Goal: Task Accomplishment & Management: Use online tool/utility

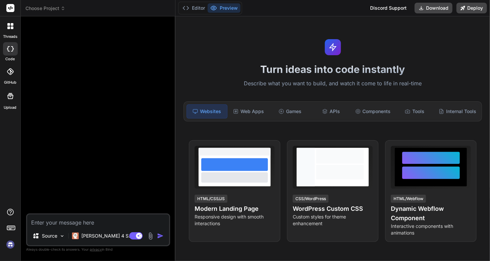
type textarea "x"
click at [54, 225] on textarea at bounding box center [98, 221] width 142 height 12
paste textarea "I want to create a plugin for my WordPress site. The plugin is to Get RSS Feeds…"
type textarea "I want to create a plugin for my WordPress site. The plugin is to Get RSS Feeds…"
type textarea "x"
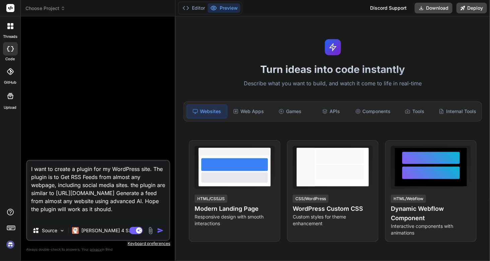
type textarea "I want to create a plugin for my WordPress site. The plugin is to Get RSS Feeds…"
click at [159, 233] on img "button" at bounding box center [160, 231] width 7 height 7
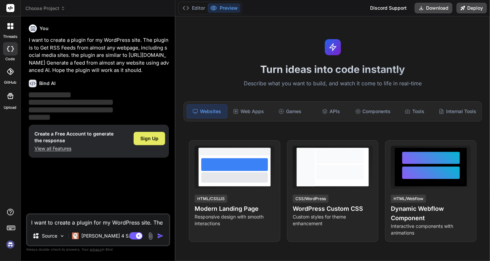
click at [156, 135] on span "Sign Up" at bounding box center [149, 138] width 18 height 7
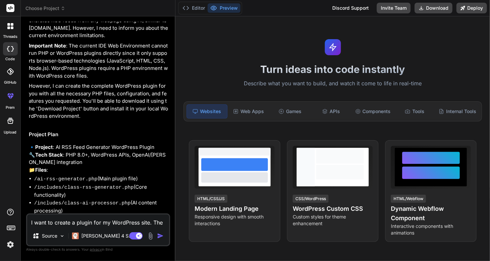
type textarea "x"
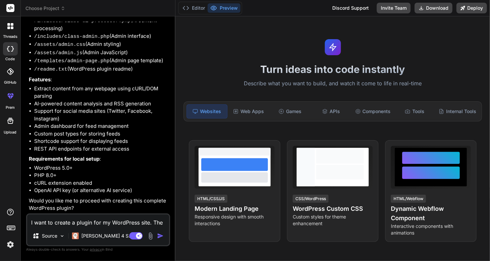
scroll to position [276, 0]
click at [101, 224] on textarea "I want to create a plugin for my WordPress site. The plugin is to Get RSS Feeds…" at bounding box center [98, 221] width 142 height 12
type textarea "y"
type textarea "x"
type textarea "ye"
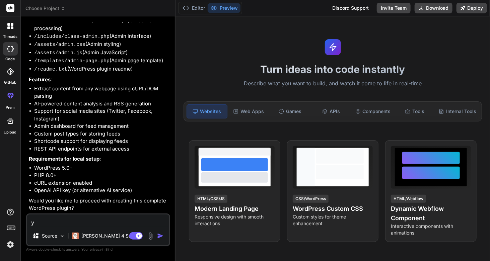
type textarea "x"
type textarea "yes"
type textarea "x"
type textarea "yes"
type textarea "x"
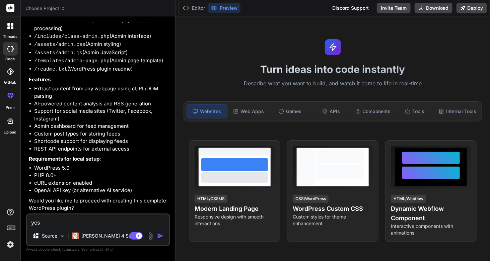
type textarea "yes p"
type textarea "x"
type textarea "yes pr"
type textarea "x"
type textarea "yes pro"
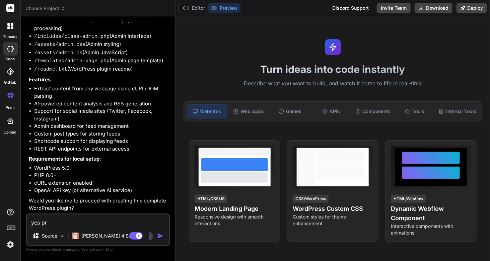
type textarea "x"
type textarea "yes proc"
type textarea "x"
type textarea "yes proce"
type textarea "x"
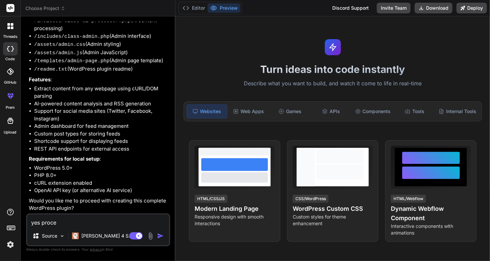
type textarea "yes procee"
type textarea "x"
type textarea "yes proceed"
type textarea "x"
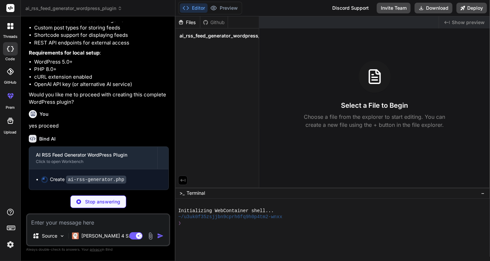
scroll to position [381, 0]
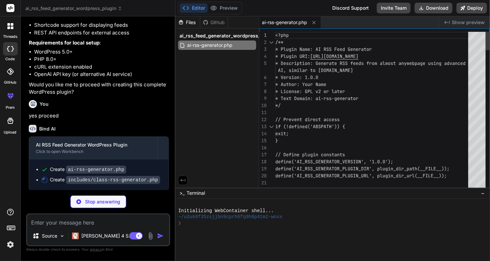
type textarea "x"
type textarea "<?php /** * Plugin Name: AI RSS Feed Generator * Plugin URI: [URL][DOMAIN_NAME]…"
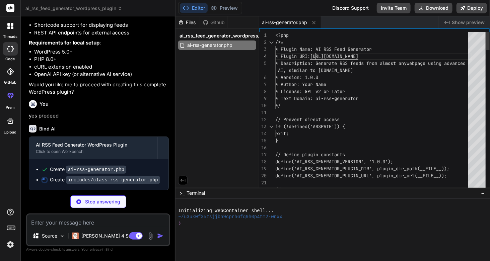
type textarea "x"
type textarea "private function generate_feed_id($url) { return substr(md5($url . time()), 0, …"
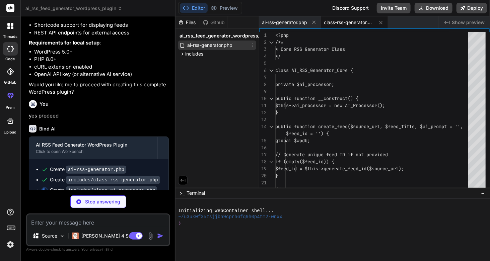
type textarea "x"
click at [203, 47] on span "ai-rss-generator.php" at bounding box center [210, 45] width 47 height 8
type textarea "$generator = new AI_RSS_Generator_Core(); $generator->update_all_feeds(); });"
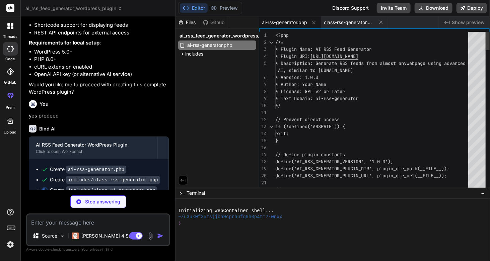
type textarea "x"
type textarea "<?php /** * Plugin Name: AI RSS Feed Generator * Plugin URI: [URL][DOMAIN_NAME]…"
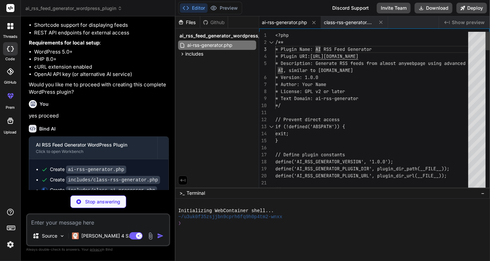
type textarea "x"
type textarea "<?php /** * Plugin Name: ABI RSS Feed Generator * Plugin URI: [URL][DOMAIN_NAME…"
type textarea "x"
type textarea "<?php /** * Plugin Name: ABII RSS Feed Generator * Plugin URI: [URL][DOMAIN_NAM…"
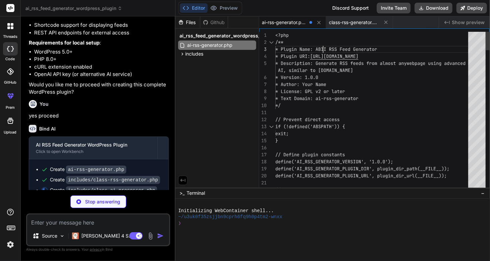
type textarea "x"
type textarea "<?php /** * Plugin Name: ABIZI RSS Feed Generator * Plugin URI: [URL][DOMAIN_NA…"
type textarea "x"
type textarea "<?php /** * Plugin Name: ABIZMI RSS Feed Generator * Plugin URI: [URL][DOMAIN_N…"
type textarea "x"
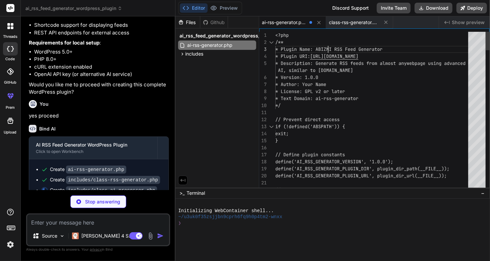
type textarea "<?php /** * Plugin Name: ABIZMAI RSS Feed Generator * Plugin URI: [URL][DOMAIN_…"
type textarea "x"
type textarea "<?php /** * Plugin Name: ABIZMAYI RSS Feed Generator * Plugin URI: [URL][DOMAIN…"
type textarea "x"
type textarea "<?php /** * Plugin Name: ABIZMAYAI RSS Feed Generator * Plugin URI: [URL][DOMAI…"
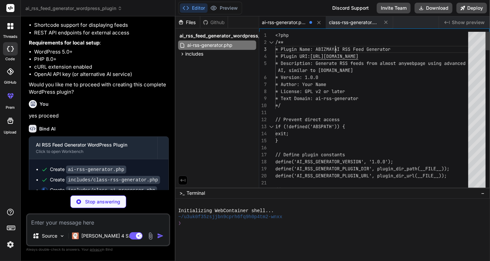
type textarea "x"
type textarea "<?php /** * Plugin Name: ABIZMAYA I RSS Feed Generator * Plugin URI: [URL][DOMA…"
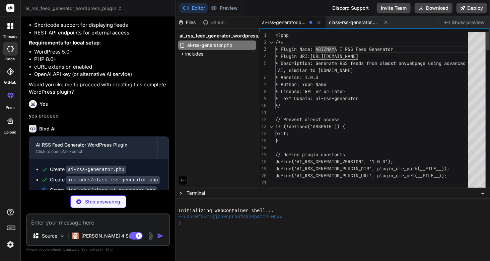
type textarea "x"
type textarea "} return $sanitized_items; } }"
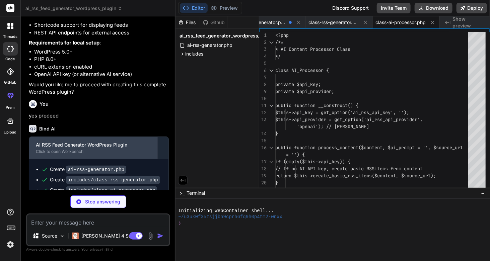
scroll to position [411, 0]
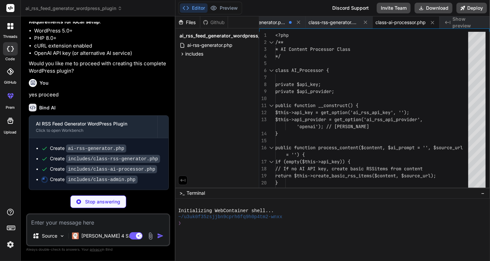
type textarea "x"
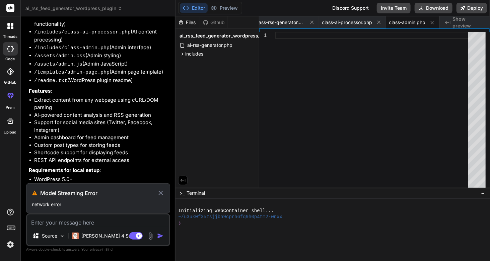
scroll to position [328, 0]
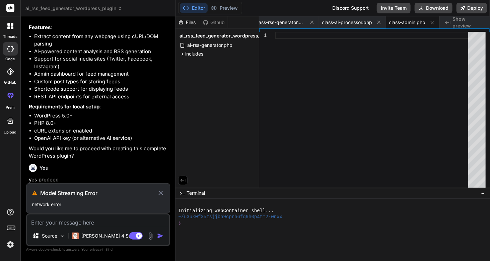
click at [163, 194] on icon at bounding box center [161, 193] width 8 height 8
type textarea "x"
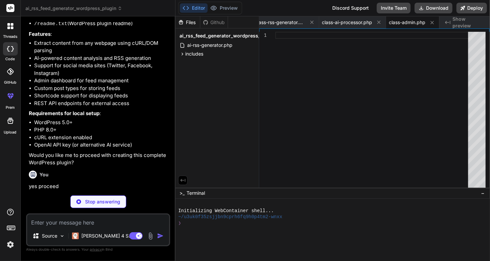
scroll to position [321, 0]
click at [219, 37] on span "ai_rss_feed_generator_wordpress_plugin" at bounding box center [228, 36] width 96 height 7
click at [196, 38] on span "ai_rss_feed_generator_wordpress_plugin" at bounding box center [228, 36] width 96 height 7
click at [198, 46] on span "ai-rss-generator.php" at bounding box center [210, 45] width 47 height 8
type textarea "$generator = new AI_RSS_Generator_Core(); $generator->update_all_feeds(); });"
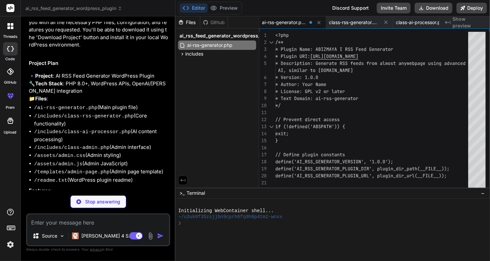
scroll to position [53, 0]
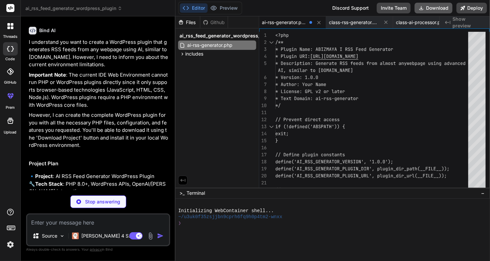
click at [430, 8] on button "Download" at bounding box center [434, 8] width 38 height 11
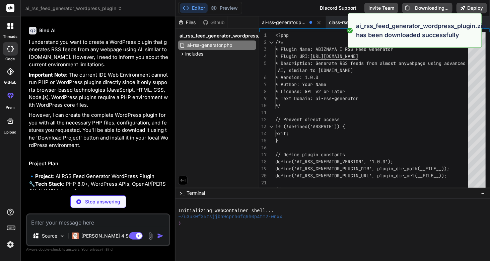
type textarea "x"
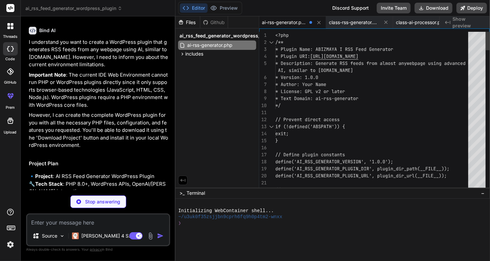
type textarea "*/ // Prevent direct access if (!defined('ABSPATH')) { exit; } // Define plugin…"
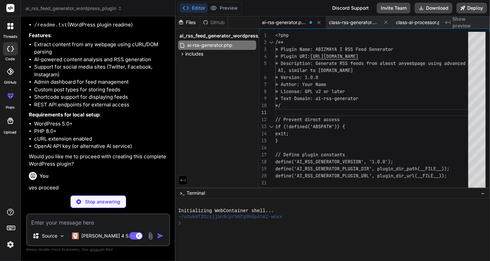
scroll to position [288, 0]
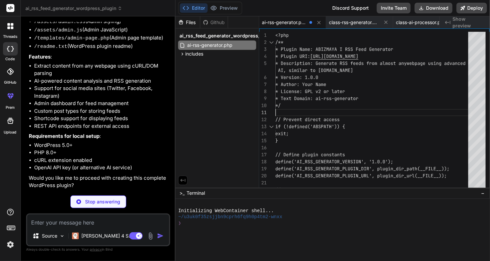
click at [11, 24] on icon at bounding box center [12, 24] width 3 height 3
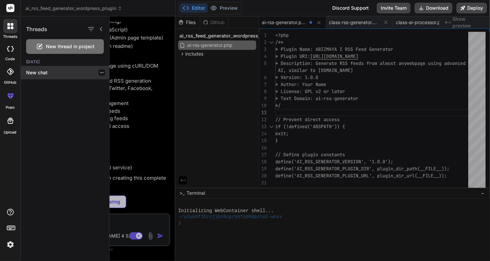
click at [41, 72] on p "New chat" at bounding box center [67, 72] width 83 height 7
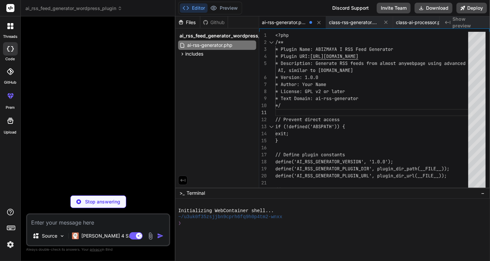
type textarea "x"
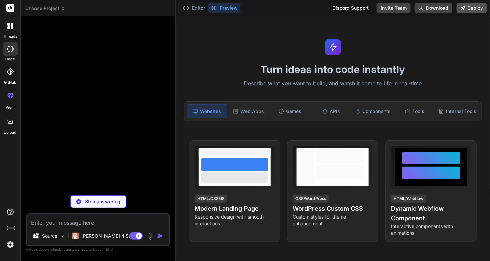
click at [469, 8] on button "Deploy" at bounding box center [472, 8] width 31 height 11
click at [279, 130] on div "Turn ideas into code instantly Describe what you want to build, and watch it co…" at bounding box center [333, 138] width 315 height 245
click at [248, 113] on div "Web Apps" at bounding box center [249, 112] width 40 height 14
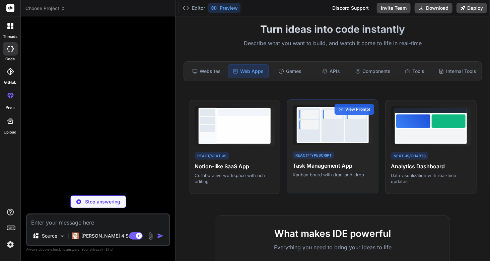
scroll to position [34, 0]
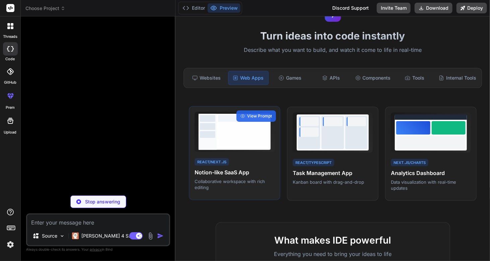
click at [223, 169] on h4 "Notion-like SaaS App" at bounding box center [235, 173] width 80 height 8
click at [249, 115] on span "View Prompt" at bounding box center [259, 116] width 25 height 6
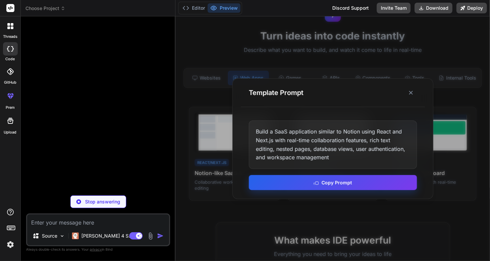
click at [321, 183] on button "Copy Prompt" at bounding box center [333, 182] width 168 height 15
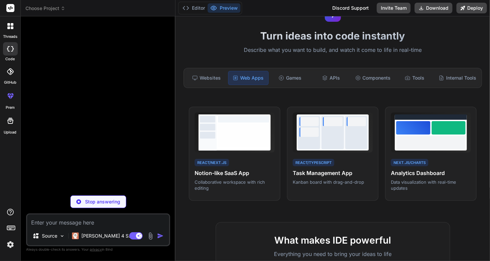
click at [69, 226] on textarea at bounding box center [98, 221] width 142 height 12
paste textarea "Build a wordpress plugin similar to [URL][DOMAIN_NAME] with real-time Generatin…"
type textarea "Build a wordpress plugin similar to [URL][DOMAIN_NAME] with real-time Generatin…"
type textarea "x"
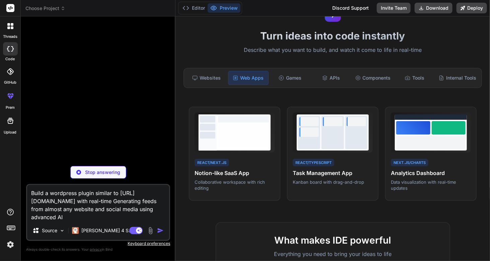
click at [58, 218] on textarea "Build a wordpress plugin similar to [URL][DOMAIN_NAME] with real-time Generatin…" at bounding box center [98, 203] width 142 height 36
type textarea "Build a wordpress plugin similar to [URL][DOMAIN_NAME] with real-time Generatin…"
type textarea "x"
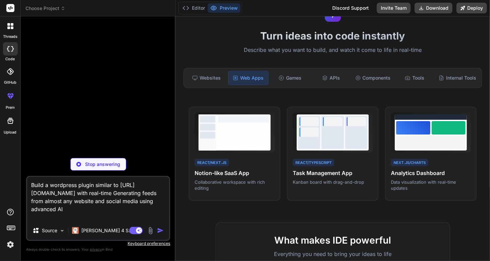
type textarea "Build a wordpress plugin similar to [URL][DOMAIN_NAME] with real-time Generatin…"
type textarea "x"
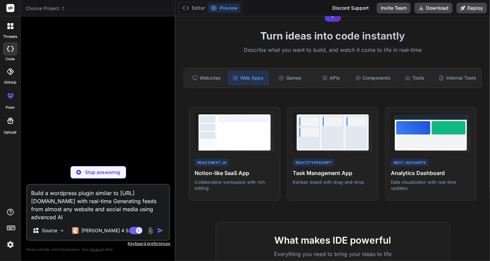
type textarea "Build a wordpress plugin similar to [URL][DOMAIN_NAME] with real-time Generatin…"
type textarea "x"
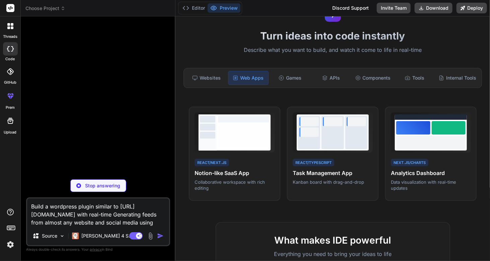
scroll to position [0, 0]
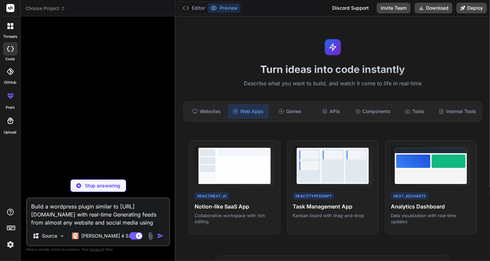
type textarea "Build a wordpress plugin similar to [URL][DOMAIN_NAME] with real-time Generatin…"
click at [102, 187] on p "Stop answering" at bounding box center [102, 186] width 35 height 7
click at [160, 236] on img "button" at bounding box center [160, 236] width 7 height 7
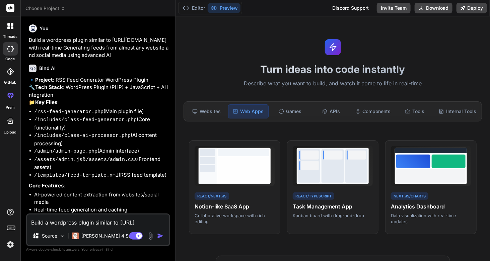
type textarea "x"
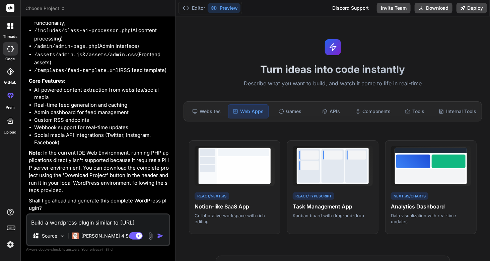
scroll to position [117, 0]
click at [111, 223] on textarea "Build a wordpress plugin similar to [URL][DOMAIN_NAME] with real-time Generatin…" at bounding box center [98, 221] width 142 height 12
type textarea "g"
type textarea "x"
type textarea "go"
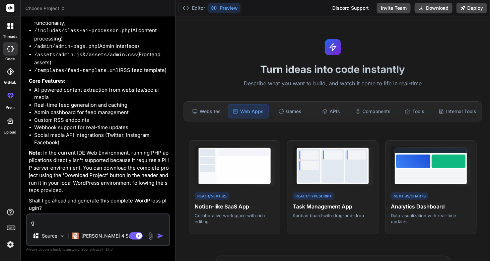
type textarea "x"
type textarea "go"
type textarea "x"
type textarea "go a"
type textarea "x"
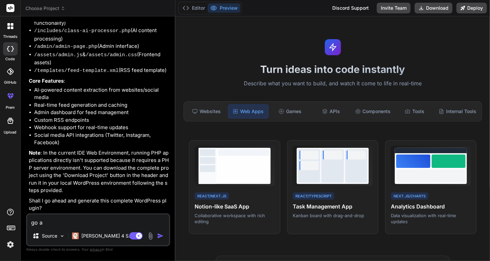
type textarea "go ah"
type textarea "x"
type textarea "go ahe"
type textarea "x"
type textarea "go ahea"
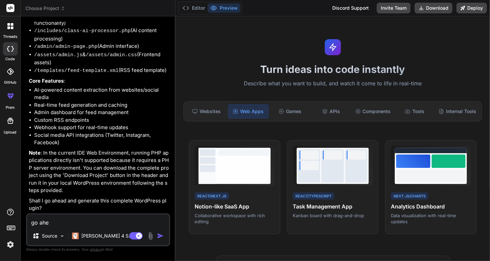
type textarea "x"
type textarea "go ahead"
type textarea "x"
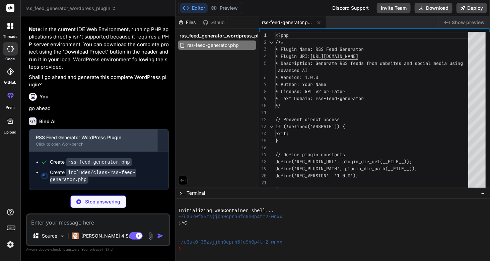
scroll to position [239, 0]
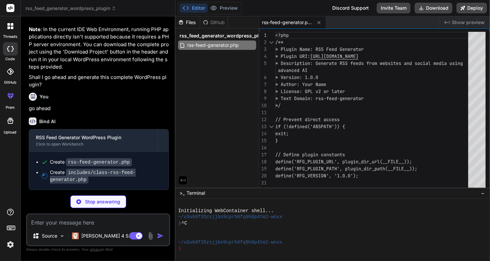
type textarea "x"
type textarea "}"
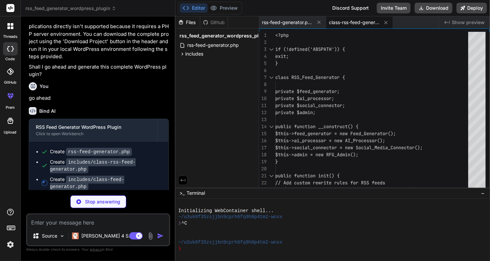
type textarea "x"
type textarea "); } } }"
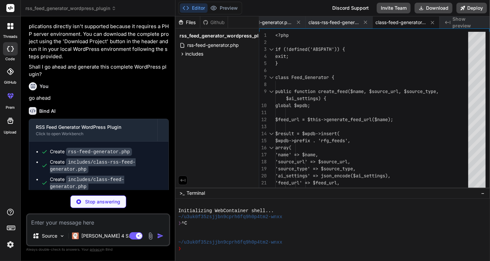
type textarea "x"
type textarea "'type' => 'checkbox', 'default' => true, 'label' => 'Extract Author Information…"
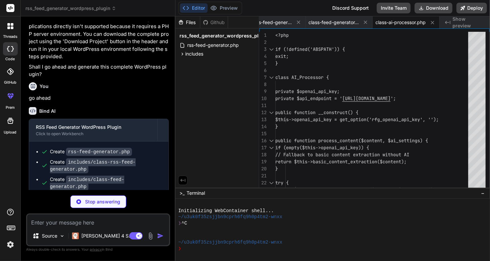
type textarea "x"
type textarea "); } catch (Exception $e) { return array( 'status' => 'error', 'message' => $e-…"
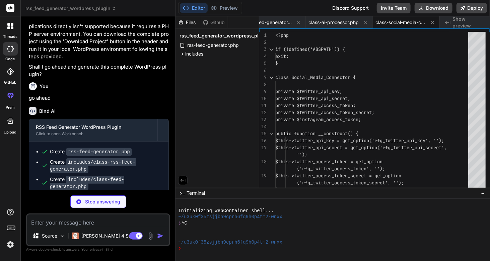
type textarea "x"
type textarea "include RFG_PLUGIN_PATH . 'admin/views/add-feed.php'; } public function setting…"
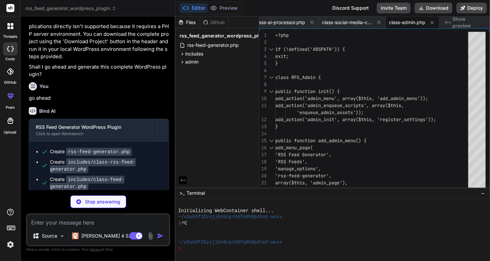
type textarea "x"
type textarea "</form> </div> </div> </div>"
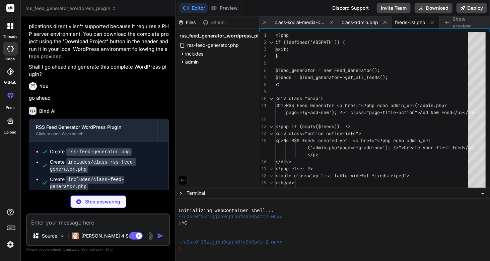
type textarea "x"
type textarea "</p> </form> </div>"
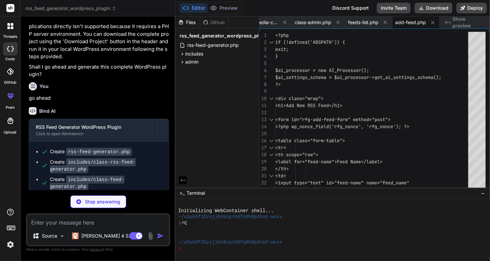
type textarea "x"
type textarea "</div> </div>"
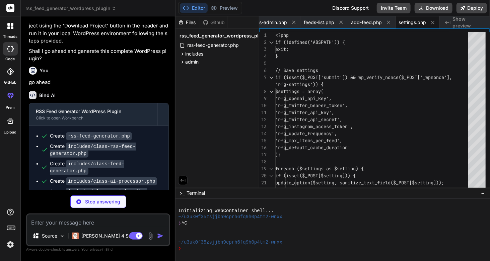
scroll to position [326, 0]
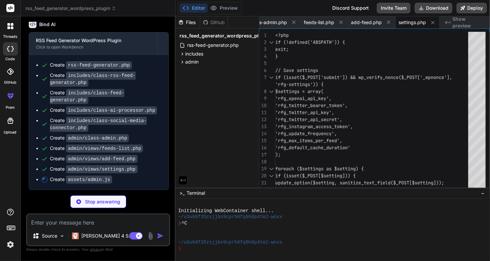
type textarea "x"
type textarea "}); }); });"
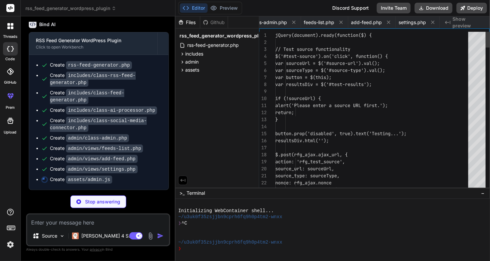
scroll to position [0, 387]
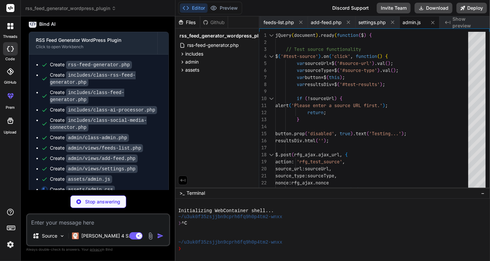
type textarea "x"
type textarea "width: 20%; } .wp-list-table .column-actions { width: 10%; }"
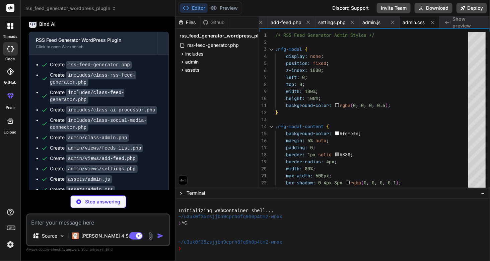
type textarea "x"
type textarea "</channel> </rss>"
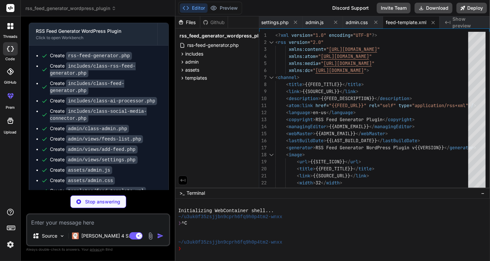
scroll to position [356, 0]
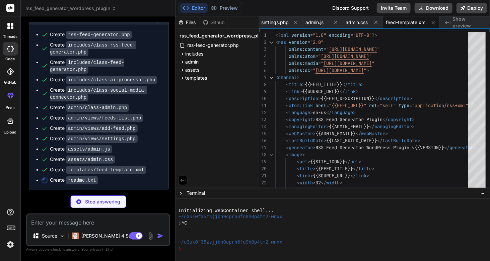
type textarea "x"
type textarea "The plugin stores feed data locally in your WordPress database and does not tra…"
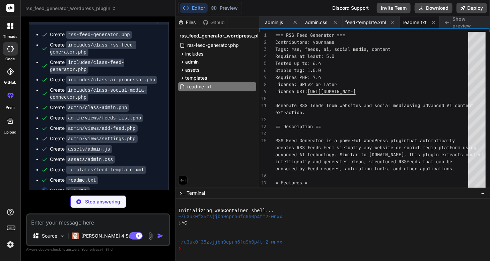
type textarea "x"
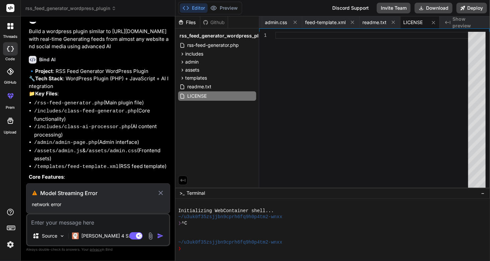
scroll to position [0, 0]
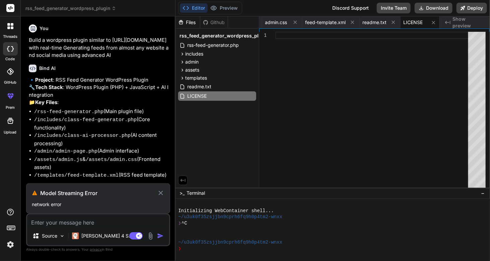
click at [457, 23] on span "Show preview" at bounding box center [469, 22] width 32 height 13
click at [373, 23] on span "readme.txt" at bounding box center [375, 22] width 24 height 7
type textarea "The plugin stores feed data locally in your WordPress database and does not tra…"
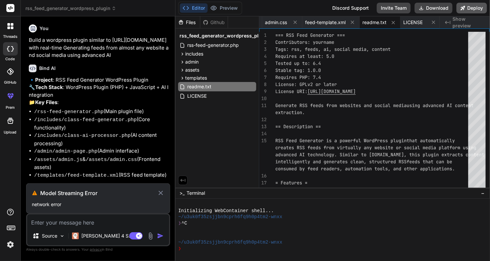
click at [469, 10] on button "Deploy" at bounding box center [472, 8] width 31 height 11
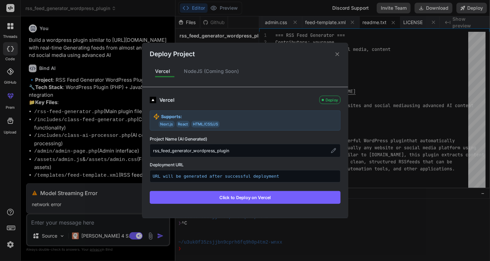
click at [236, 197] on button "Click to Deploy on Vercel" at bounding box center [245, 197] width 191 height 13
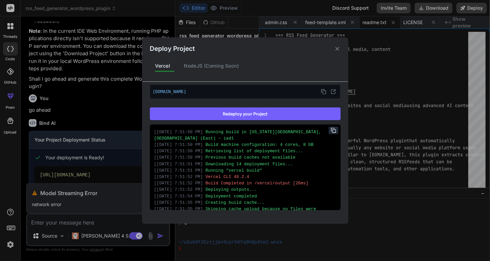
scroll to position [101, 0]
type textarea "x"
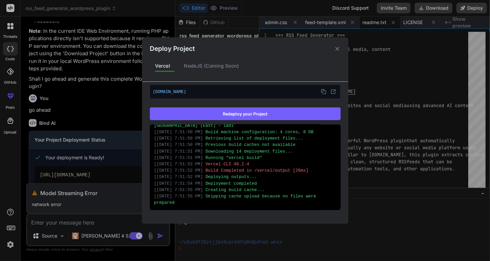
click at [338, 50] on icon at bounding box center [337, 49] width 6 height 6
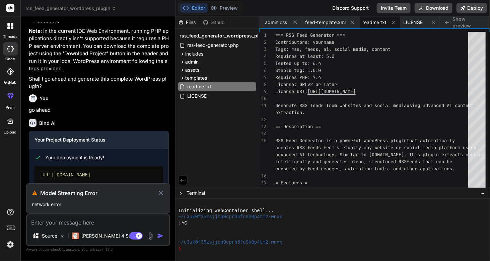
click at [460, 23] on span "Show preview" at bounding box center [469, 22] width 32 height 13
click at [330, 22] on span "feed-template.xml" at bounding box center [325, 22] width 41 height 7
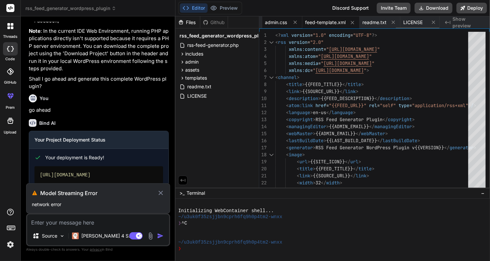
click at [270, 22] on span "admin.css" at bounding box center [276, 22] width 22 height 7
type textarea "width: 20%; } .wp-list-table .column-actions { width: 10%; }"
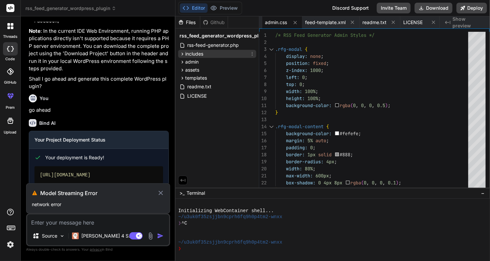
click at [194, 55] on span "includes" at bounding box center [194, 54] width 18 height 7
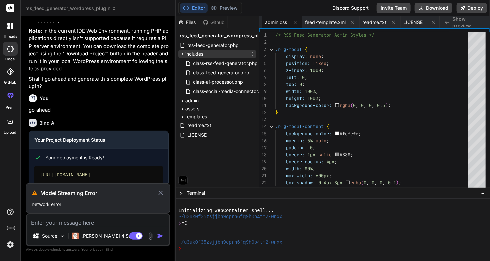
click at [194, 55] on span "includes" at bounding box center [194, 54] width 18 height 7
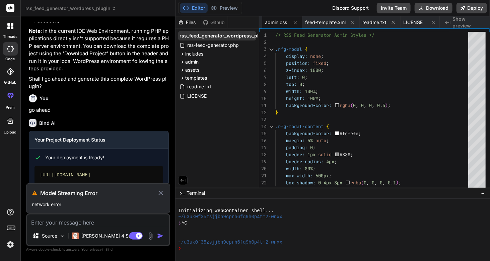
click at [190, 37] on span "rss_feed_generator_wordpress_plugin" at bounding box center [225, 36] width 90 height 7
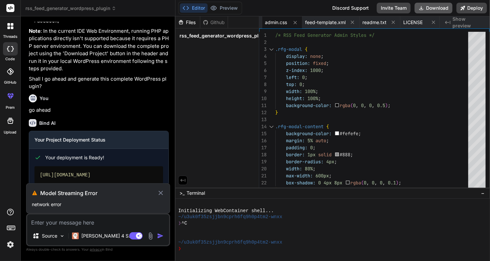
click at [433, 9] on button "Download" at bounding box center [434, 8] width 38 height 11
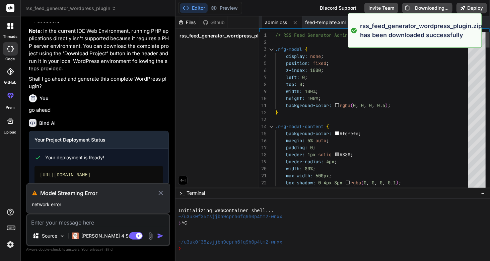
type textarea "x"
click at [235, 94] on div "Files Github rss_feed_generator_wordpress_plugin" at bounding box center [218, 102] width 84 height 172
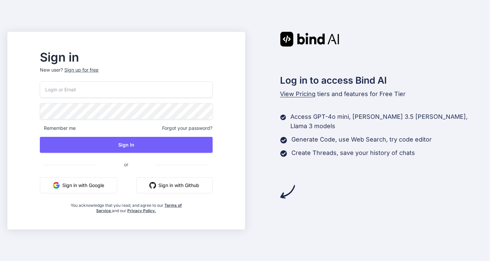
click at [107, 183] on button "Sign in with Google" at bounding box center [78, 186] width 77 height 16
